Goal: Information Seeking & Learning: Learn about a topic

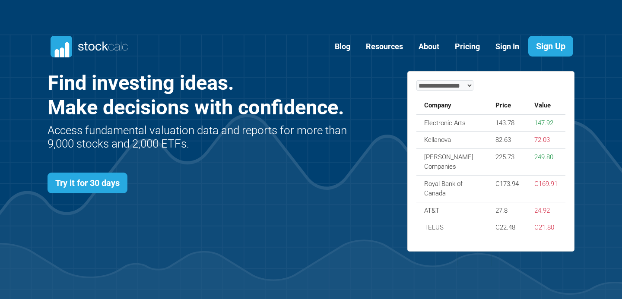
scroll to position [375, 553]
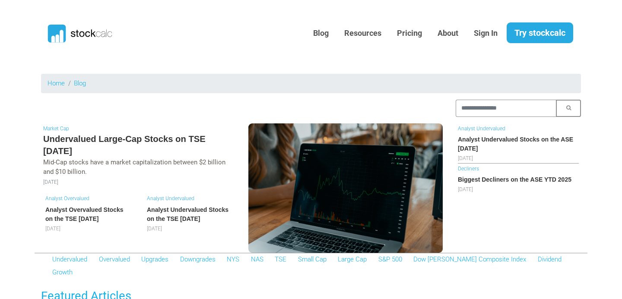
click at [93, 212] on h6 "Analyst Overvalued Stocks on the TSE [DATE]" at bounding box center [87, 215] width 84 height 18
click at [114, 137] on h5 "Undervalued Large-Cap Stocks on TSE August 2025" at bounding box center [138, 145] width 190 height 25
click at [202, 212] on h6 "Analyst Undervalued Stocks on the TSE [DATE]" at bounding box center [189, 215] width 84 height 18
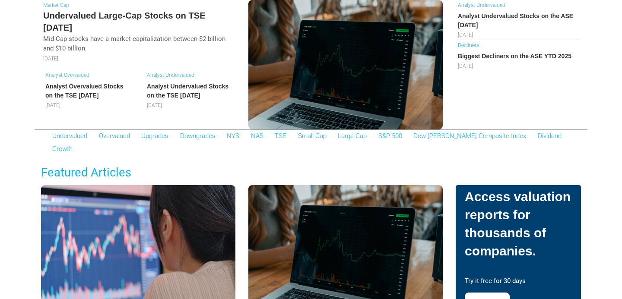
scroll to position [128, 0]
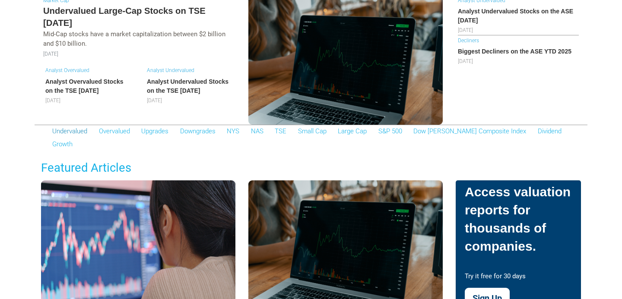
click at [73, 129] on link "Undervalued" at bounding box center [69, 131] width 35 height 8
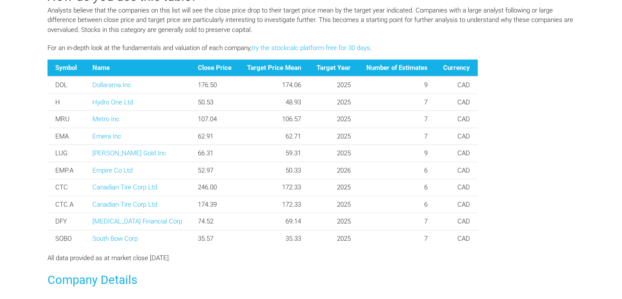
scroll to position [309, 0]
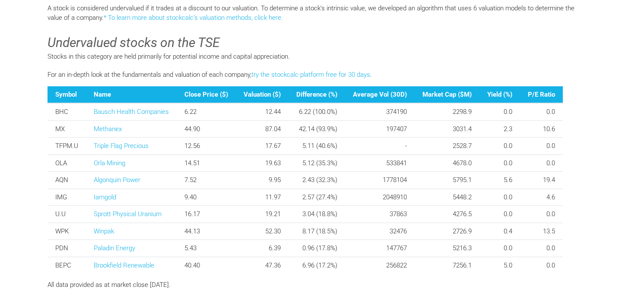
scroll to position [254, 0]
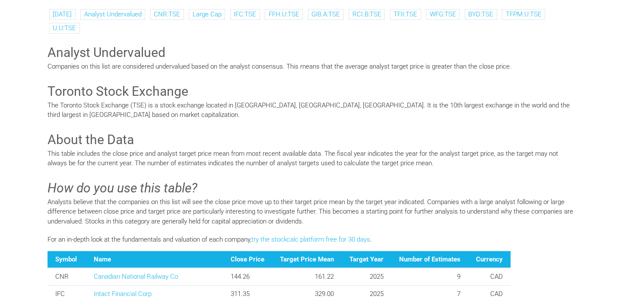
scroll to position [10, 0]
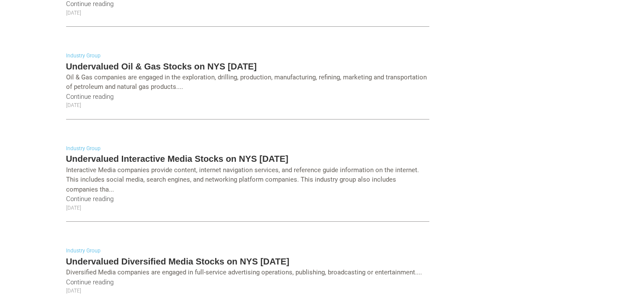
scroll to position [1839, 0]
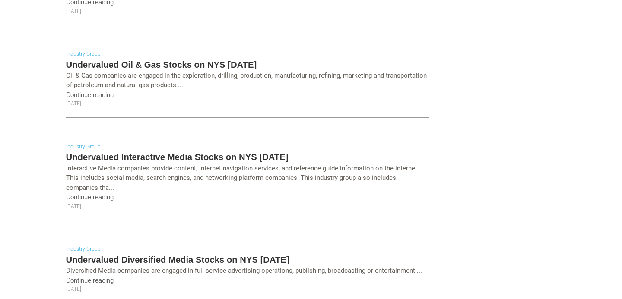
click at [153, 62] on h5 "Undervalued Oil & Gas Stocks on NYS August 2025" at bounding box center [247, 65] width 363 height 12
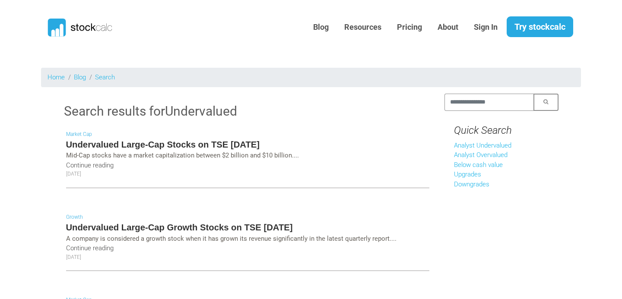
scroll to position [0, 0]
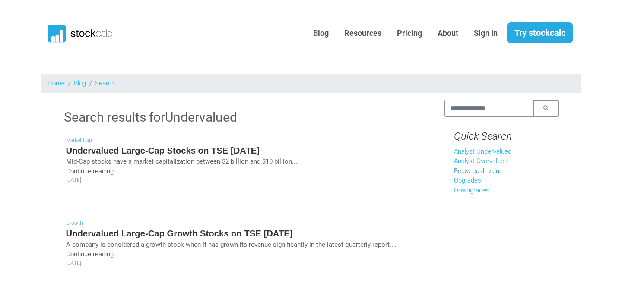
click at [491, 172] on link "Below cash value" at bounding box center [478, 171] width 49 height 8
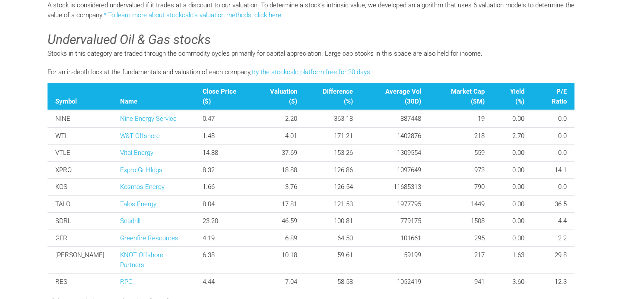
scroll to position [272, 0]
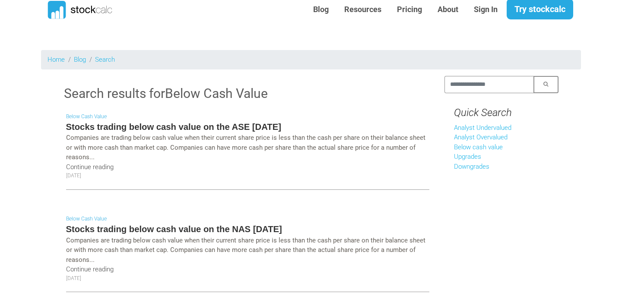
scroll to position [36, 0]
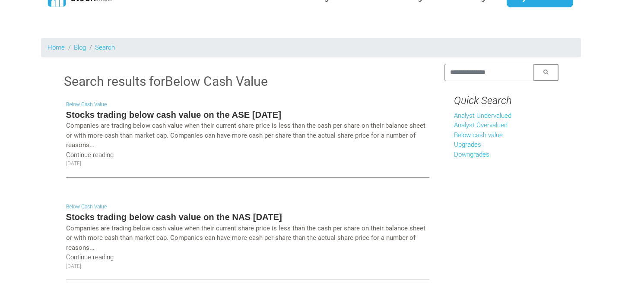
click at [180, 112] on h5 "Stocks trading below cash value on the ASE [DATE]" at bounding box center [247, 115] width 363 height 12
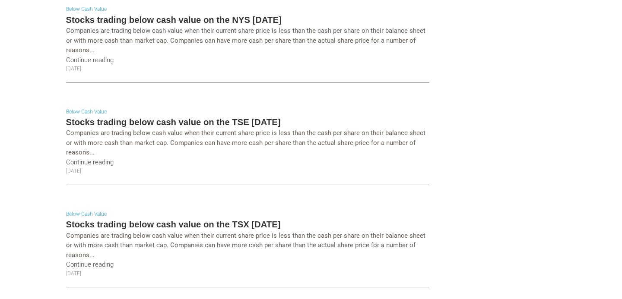
scroll to position [340, 0]
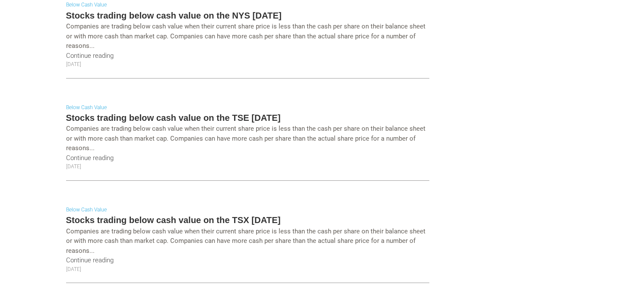
click at [164, 119] on h5 "Stocks trading below cash value on the TSE July 2025" at bounding box center [247, 118] width 363 height 12
click at [164, 215] on h5 "Stocks trading below cash value on the TSX July 2025" at bounding box center [247, 220] width 363 height 12
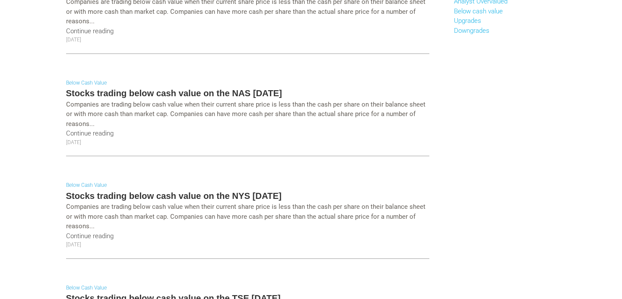
scroll to position [0, 0]
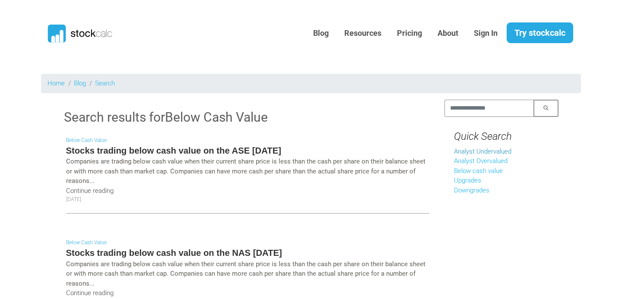
click at [496, 149] on link "Analyst Undervalued" at bounding box center [482, 152] width 57 height 8
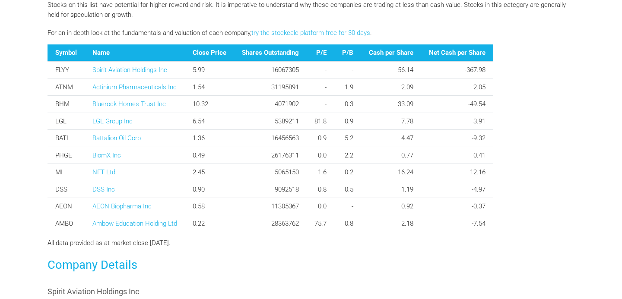
scroll to position [342, 0]
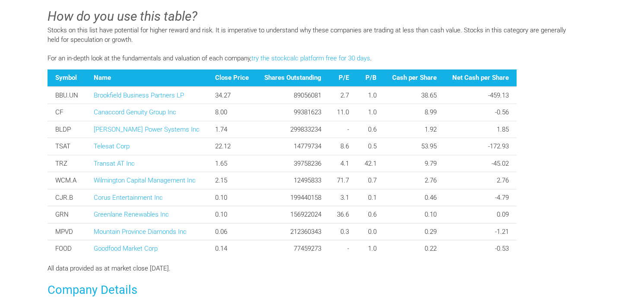
scroll to position [326, 0]
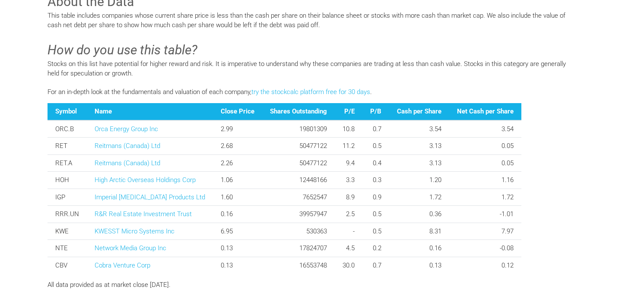
scroll to position [282, 0]
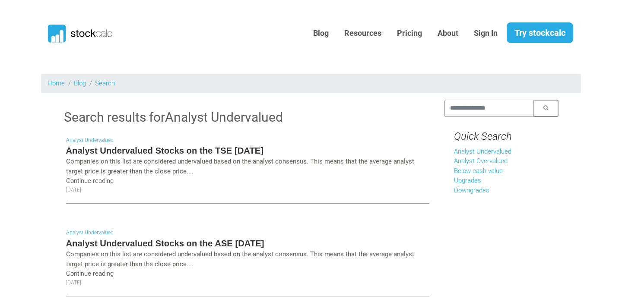
click at [187, 149] on h5 "Analyst Undervalued Stocks on the TSE [DATE]" at bounding box center [247, 151] width 363 height 12
